Goal: Communication & Community: Ask a question

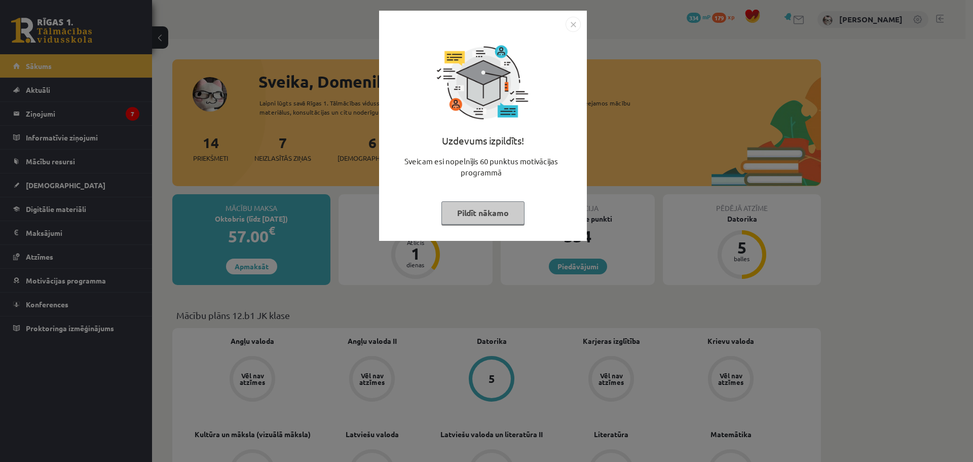
click at [573, 23] on img "Close" at bounding box center [573, 24] width 15 height 15
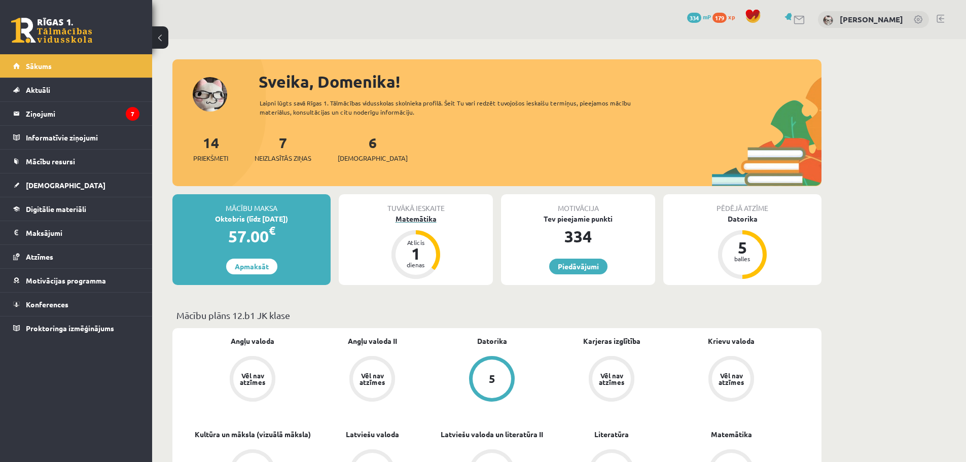
click at [401, 219] on div "Matemātika" at bounding box center [416, 218] width 154 height 11
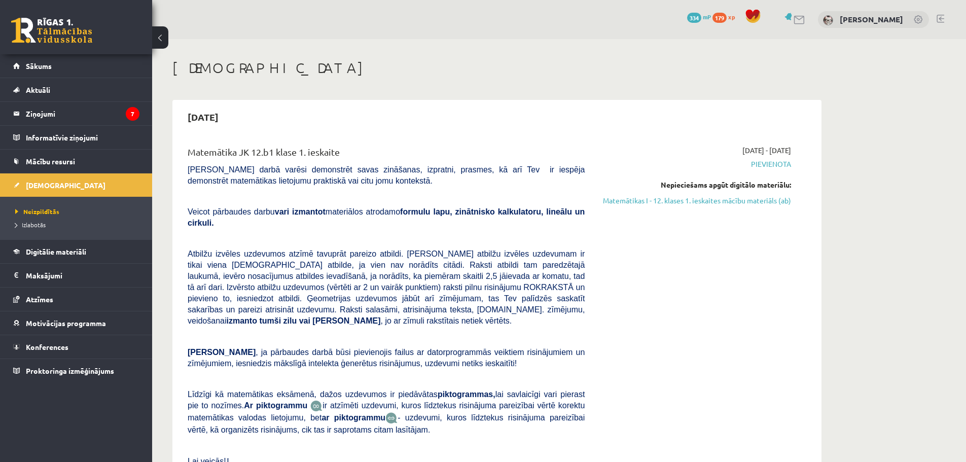
click at [770, 163] on span "Pievienota" at bounding box center [695, 164] width 191 height 11
click at [751, 165] on span "Pievienota" at bounding box center [695, 164] width 191 height 11
click at [71, 105] on legend "Ziņojumi 7" at bounding box center [83, 113] width 114 height 23
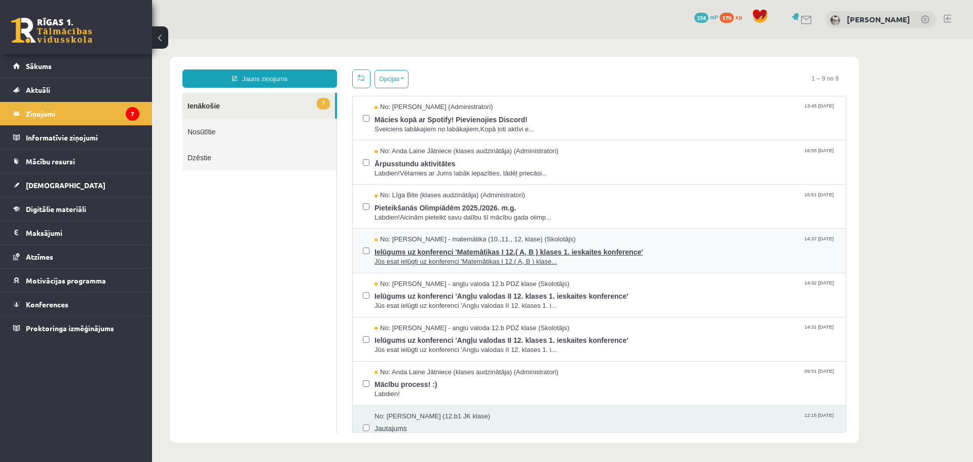
click at [410, 253] on span "Ielūgums uz konferenci 'Matemātikas I 12.( A, B ) klases 1. ieskaites konferenc…" at bounding box center [605, 250] width 461 height 13
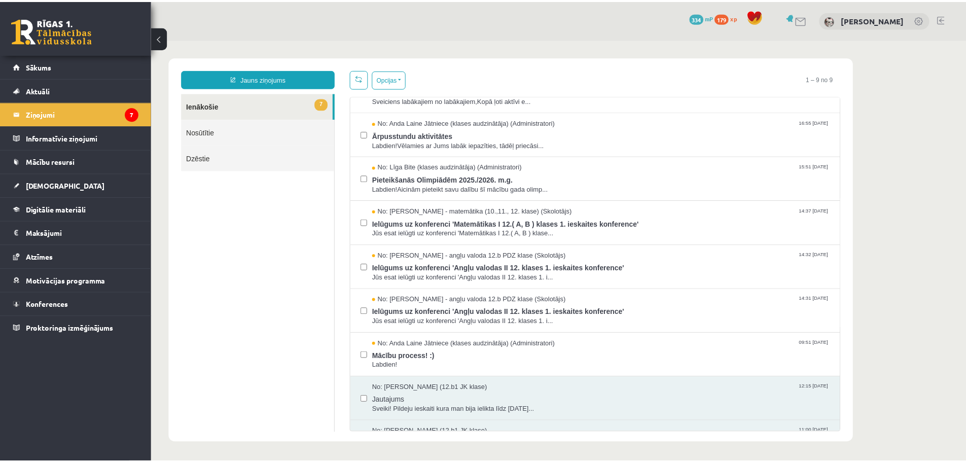
scroll to position [51, 0]
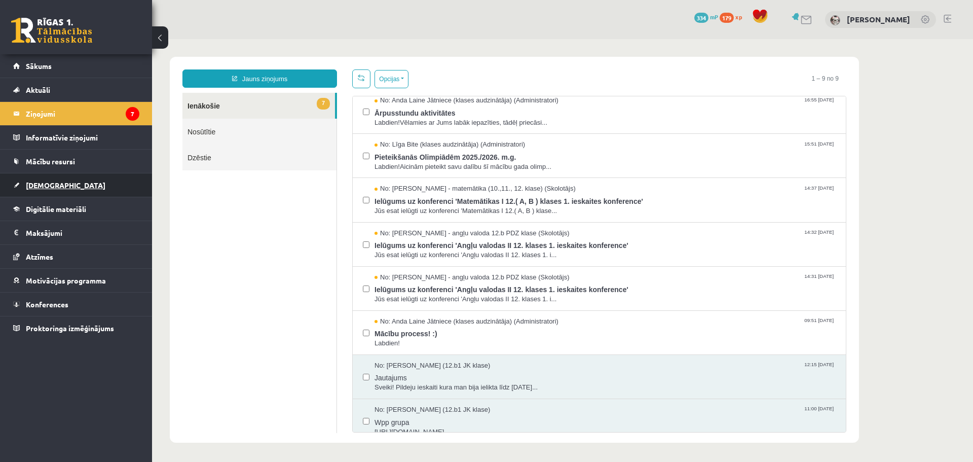
click at [56, 182] on span "[DEMOGRAPHIC_DATA]" at bounding box center [66, 184] width 80 height 9
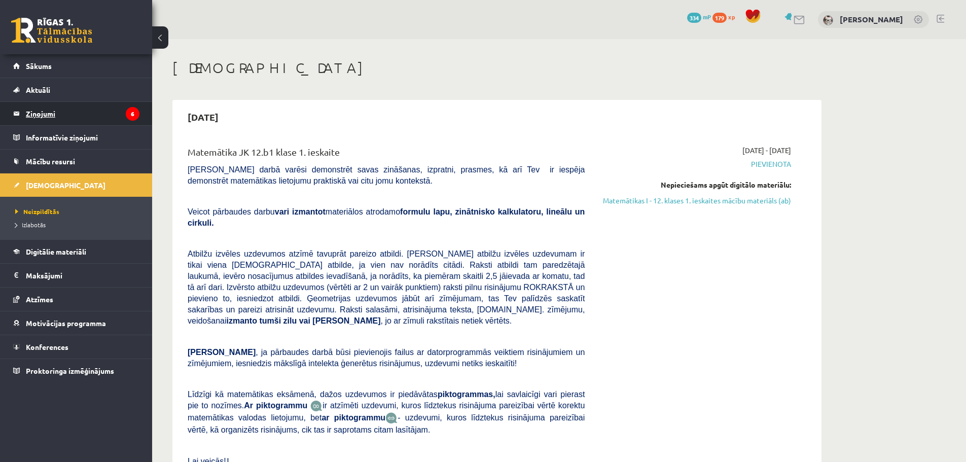
click at [39, 112] on legend "Ziņojumi 6" at bounding box center [83, 113] width 114 height 23
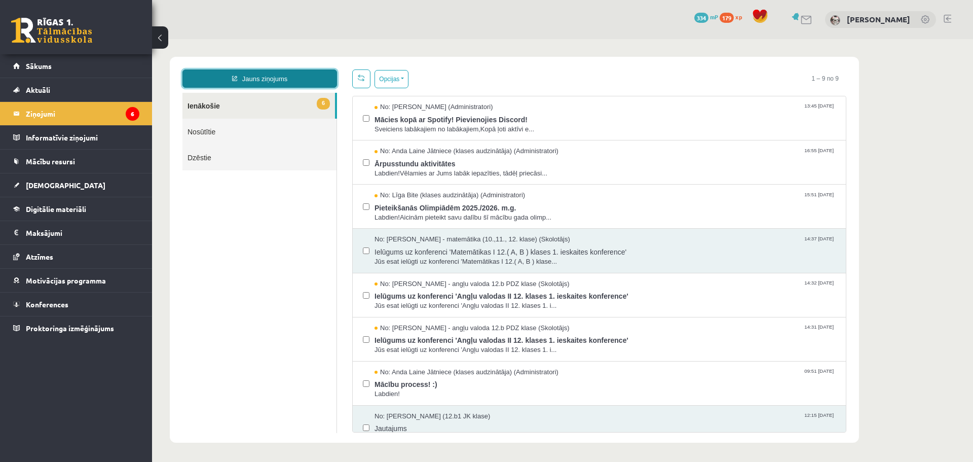
click at [263, 77] on link "Jauns ziņojums" at bounding box center [259, 78] width 155 height 18
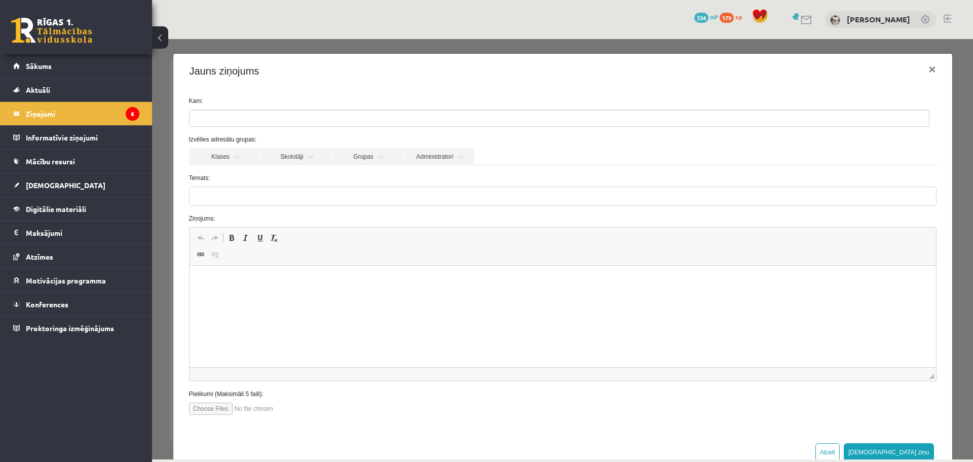
click at [239, 109] on div "Kam:" at bounding box center [562, 111] width 763 height 30
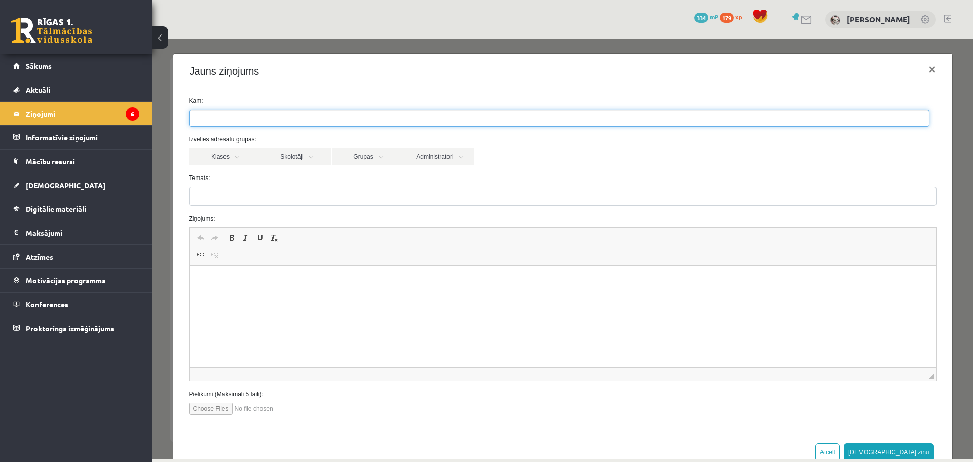
click at [234, 115] on ul at bounding box center [560, 118] width 740 height 16
